Goal: Use online tool/utility: Utilize a website feature to perform a specific function

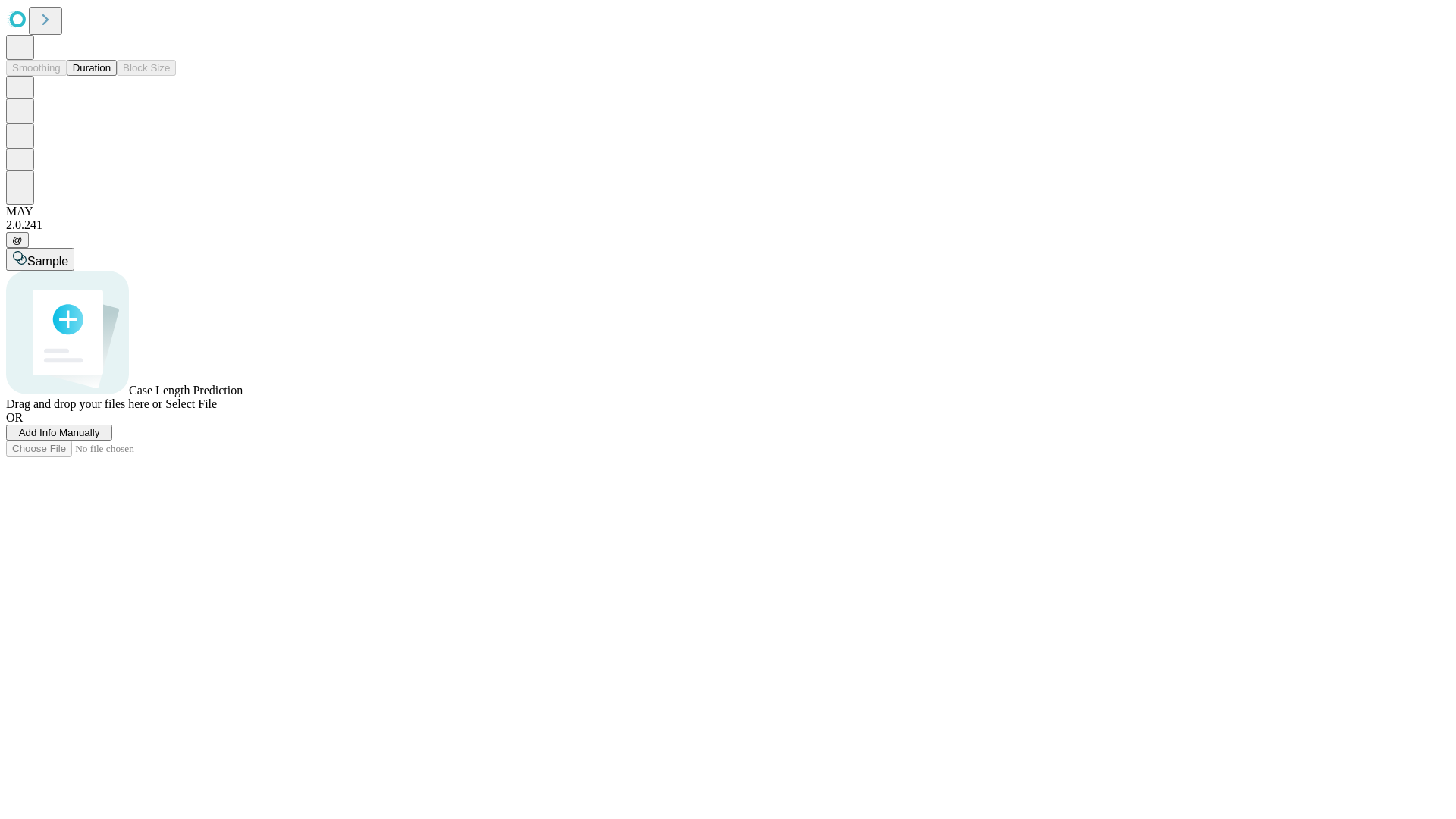
click at [100, 439] on span "Add Info Manually" at bounding box center [60, 433] width 81 height 11
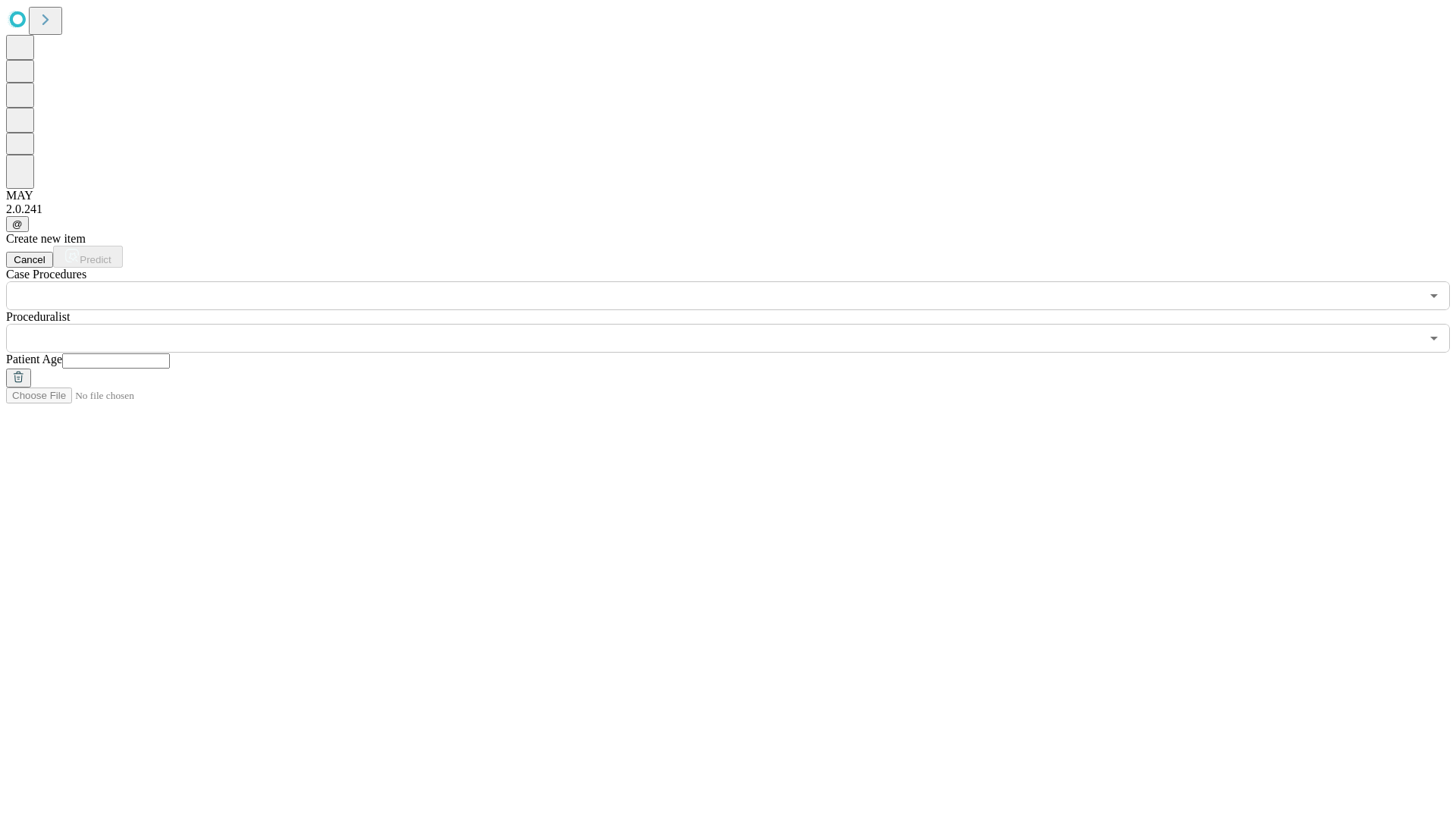
click at [169, 353] on input "text" at bounding box center [115, 361] width 107 height 15
type input "**"
click at [738, 324] on input "text" at bounding box center [713, 338] width 1414 height 29
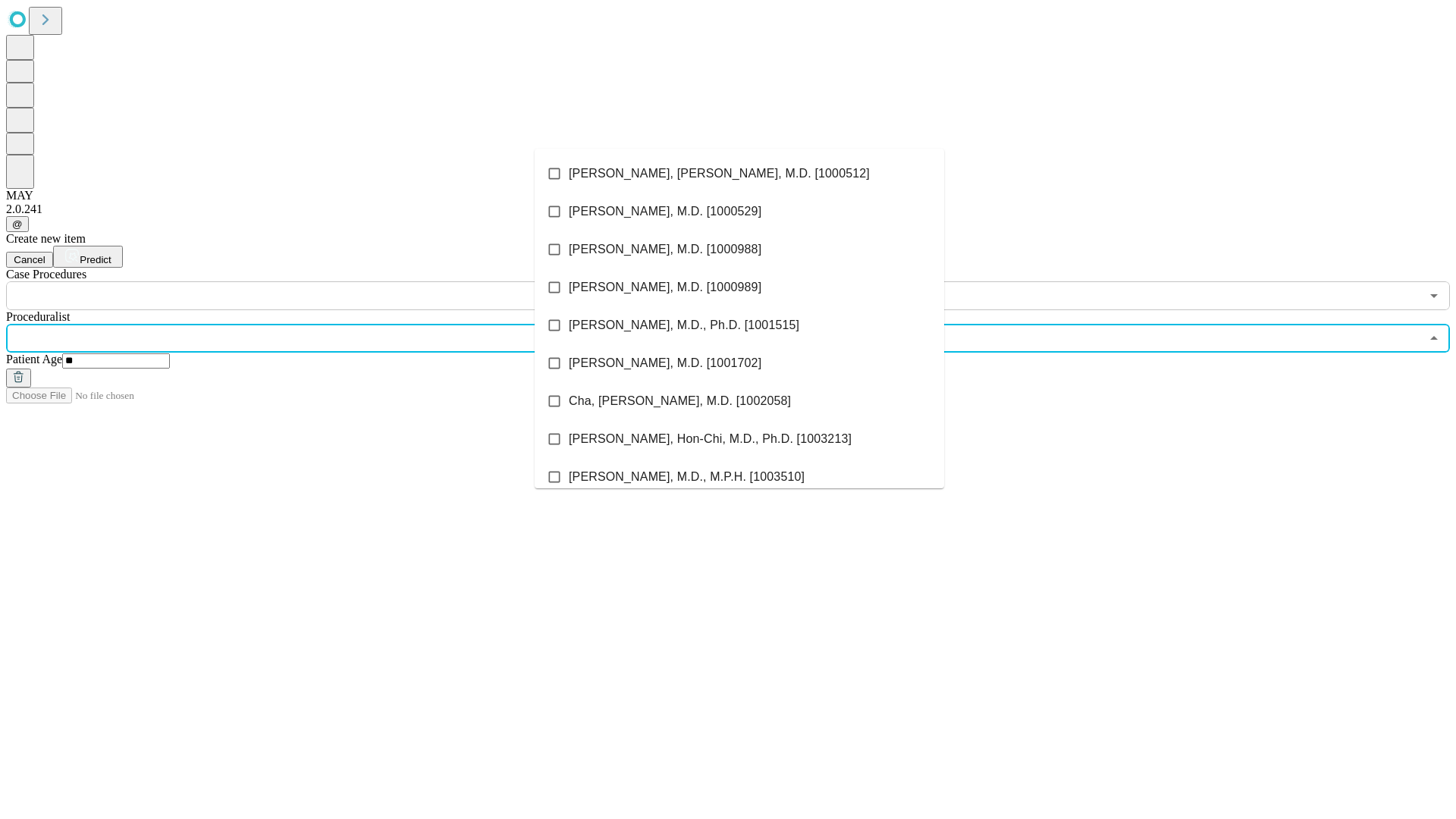
click at [739, 174] on li "[PERSON_NAME], [PERSON_NAME], M.D. [1000512]" at bounding box center [739, 174] width 410 height 38
click at [318, 282] on input "text" at bounding box center [713, 296] width 1414 height 29
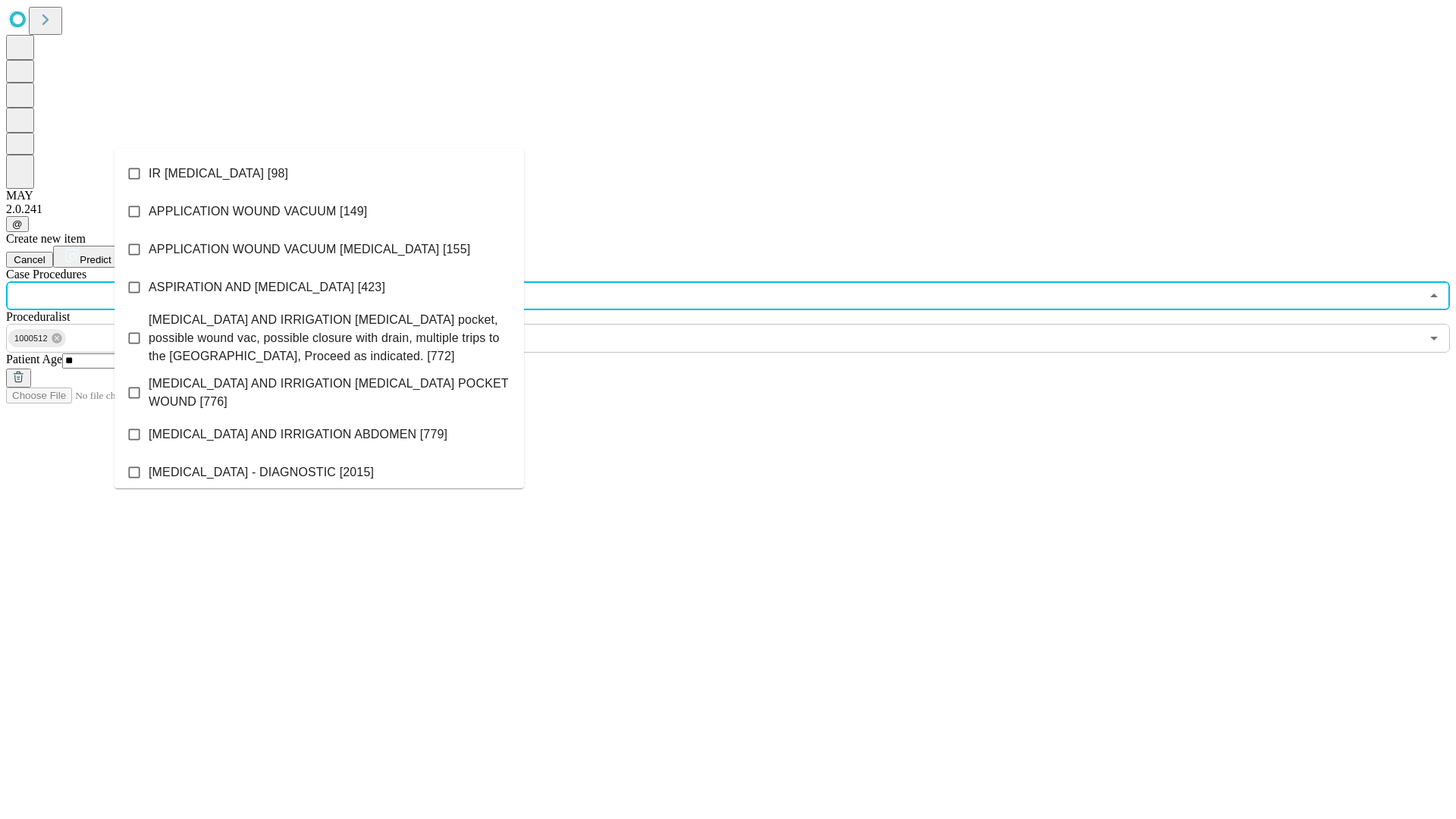
click at [319, 174] on li "IR [MEDICAL_DATA] [98]" at bounding box center [319, 174] width 410 height 38
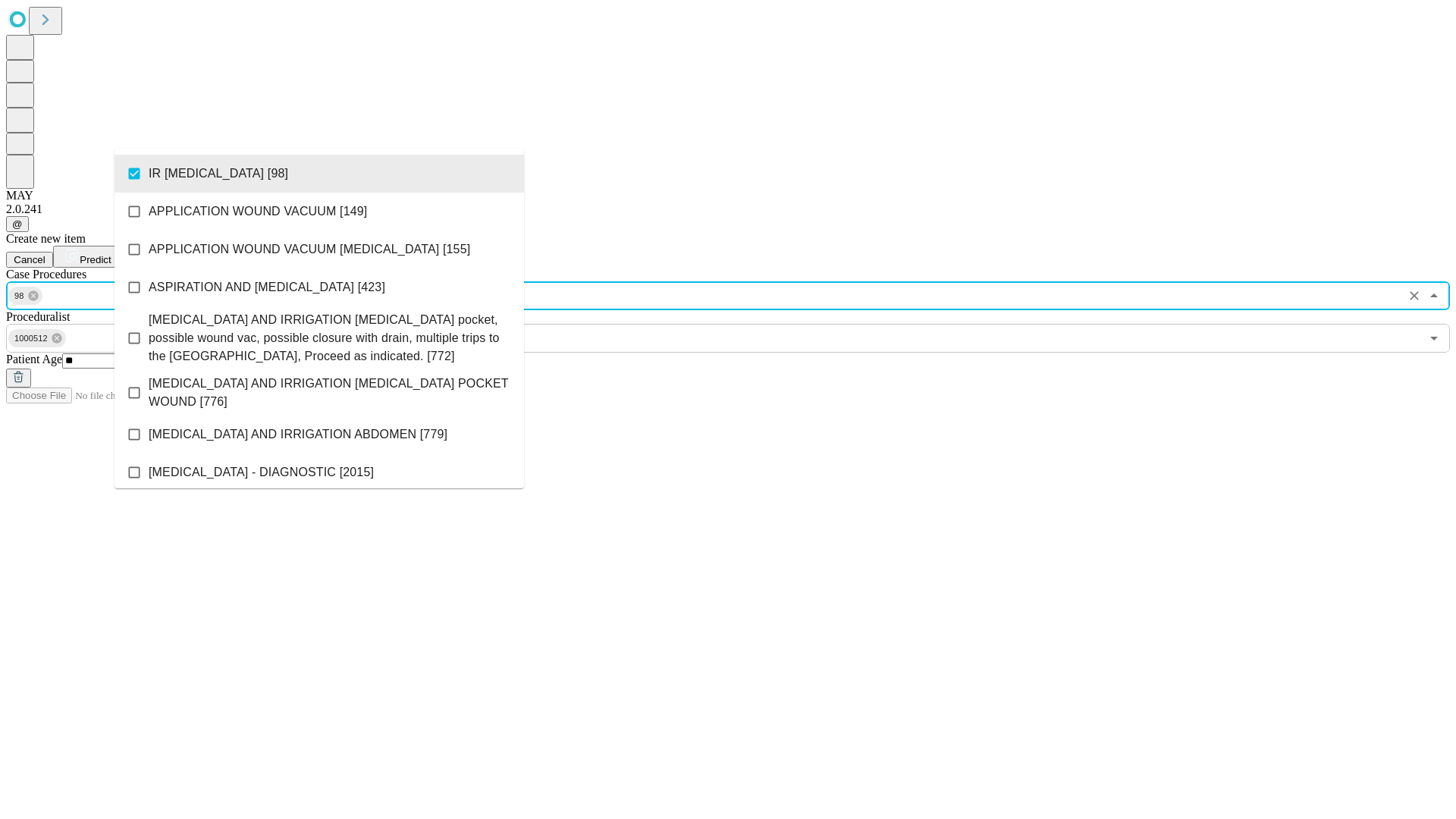
click at [111, 254] on span "Predict" at bounding box center [95, 259] width 31 height 11
